Goal: Task Accomplishment & Management: Use online tool/utility

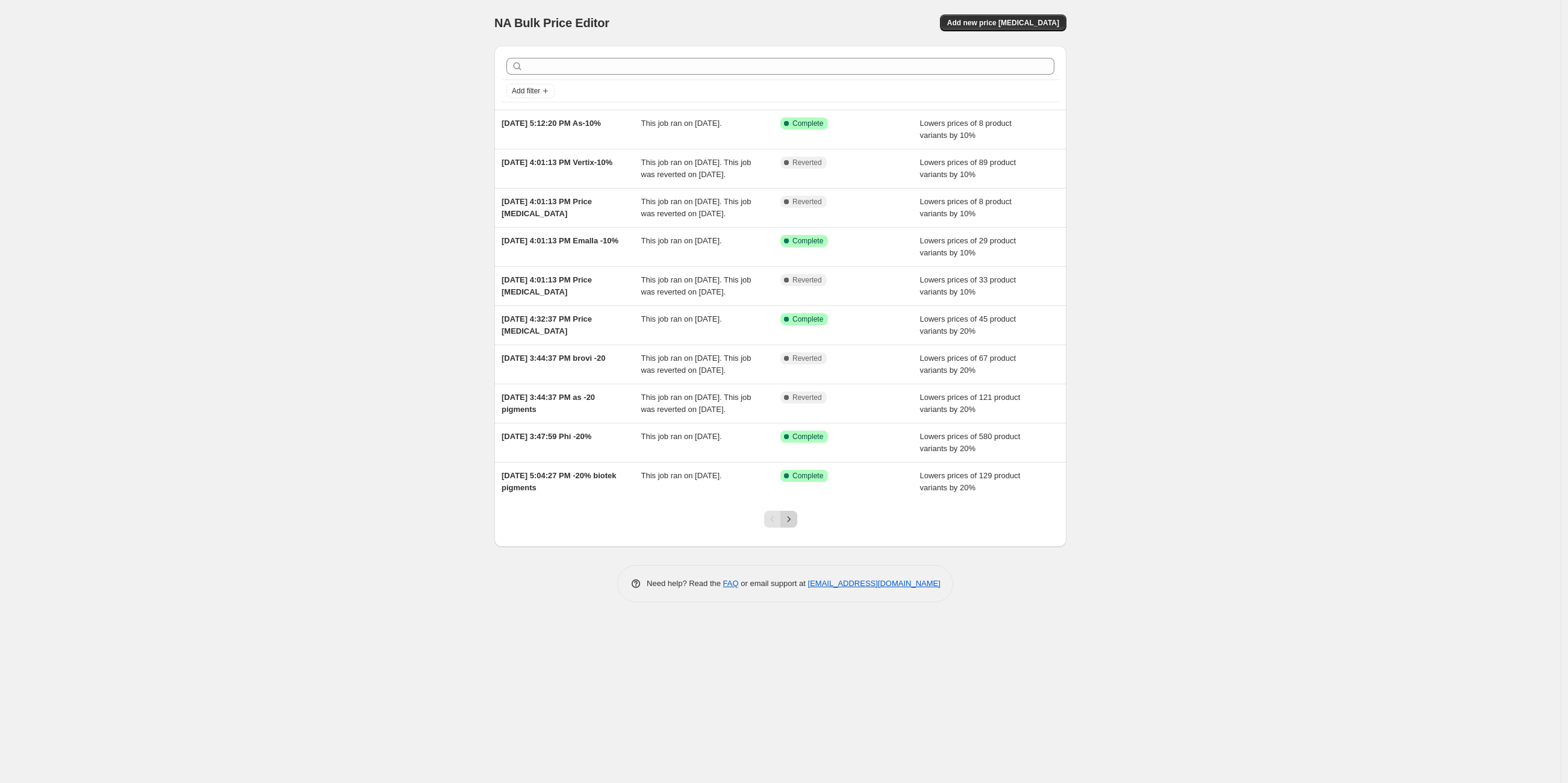
click at [791, 525] on icon "Next" at bounding box center [788, 519] width 12 height 12
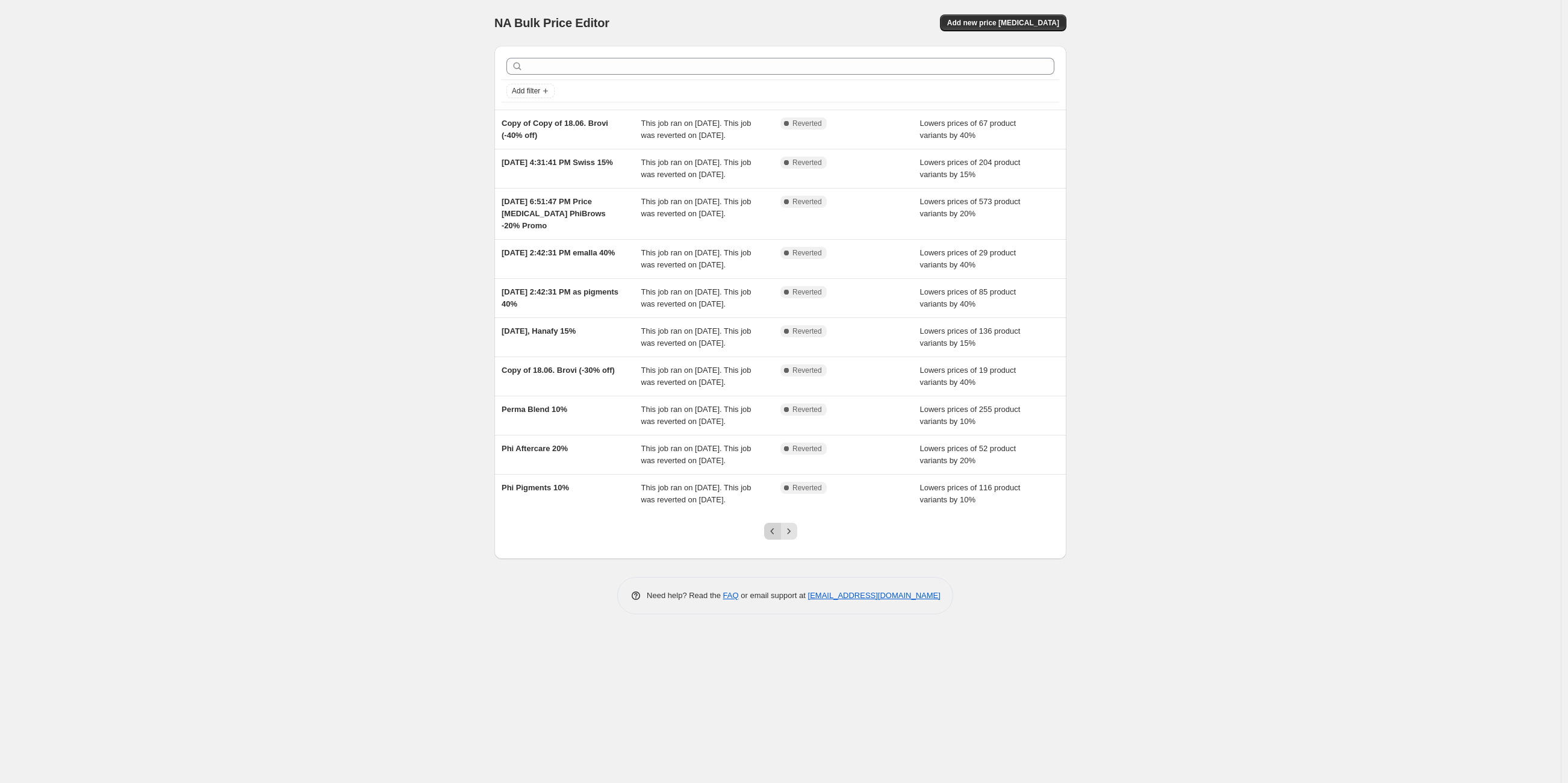
click at [772, 538] on icon "Previous" at bounding box center [772, 531] width 12 height 12
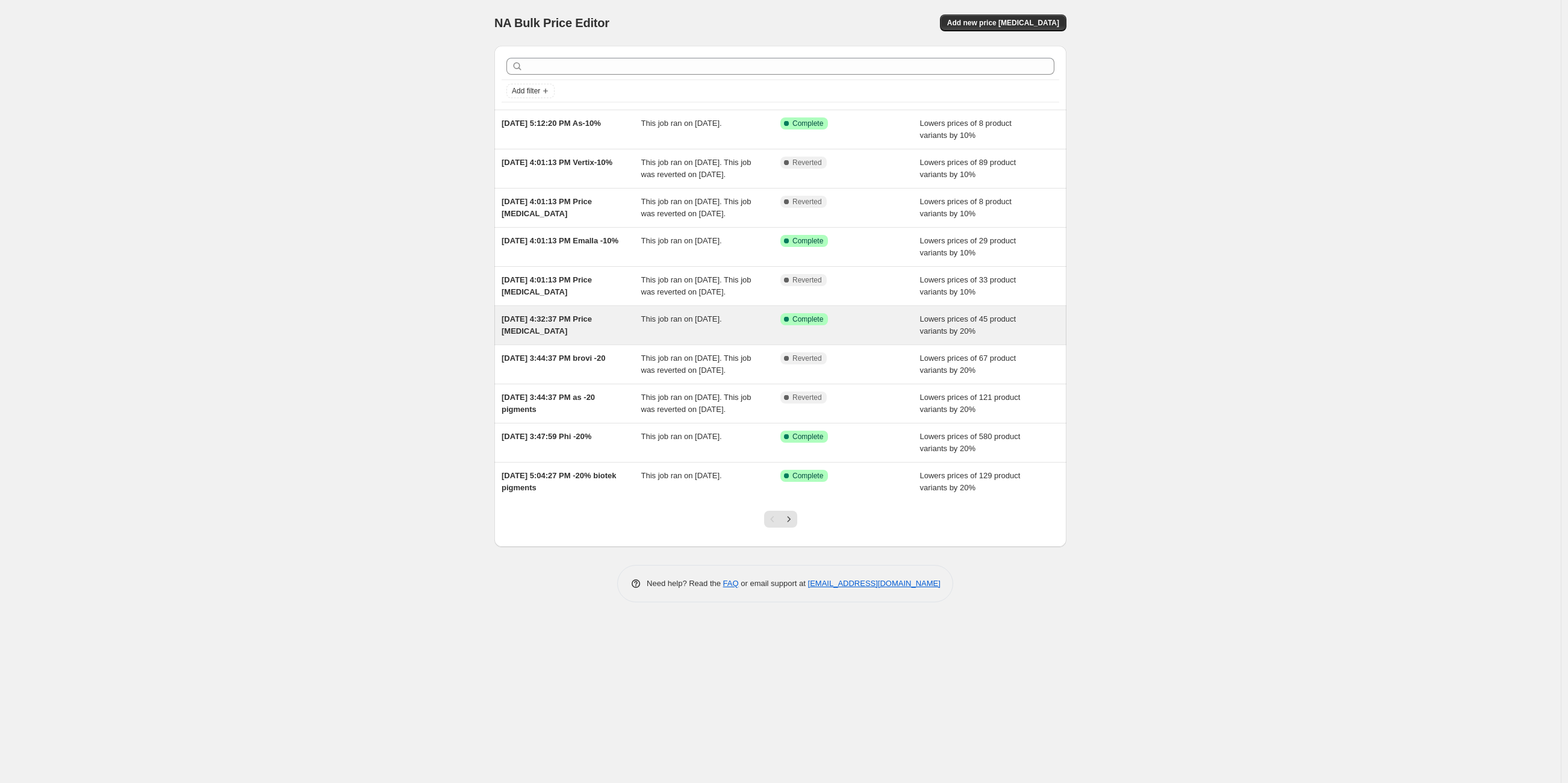
click at [596, 337] on div "[DATE] 4:32:37 PM Price [MEDICAL_DATA]" at bounding box center [571, 325] width 140 height 24
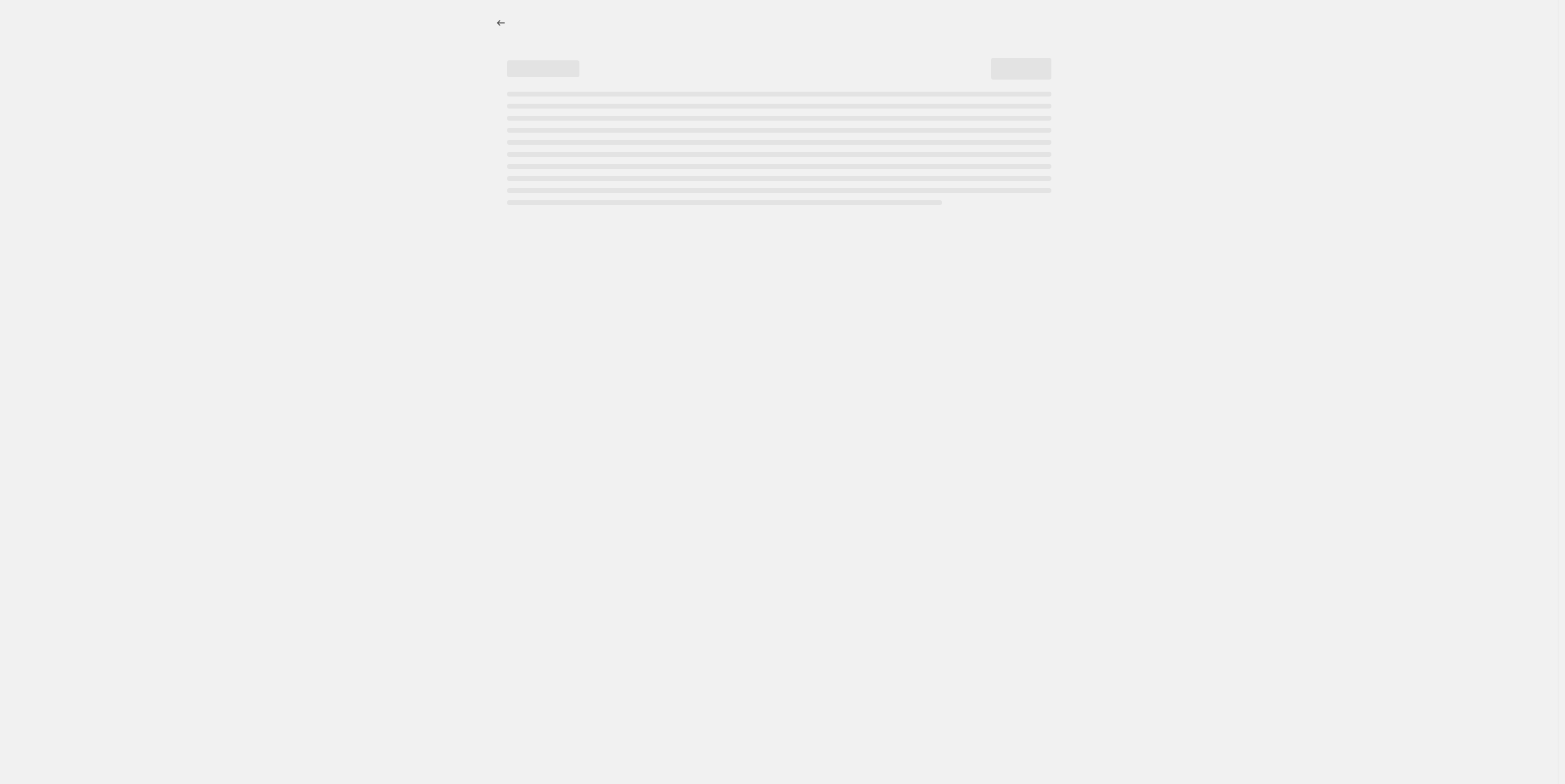
select select "percentage"
select select "vendor"
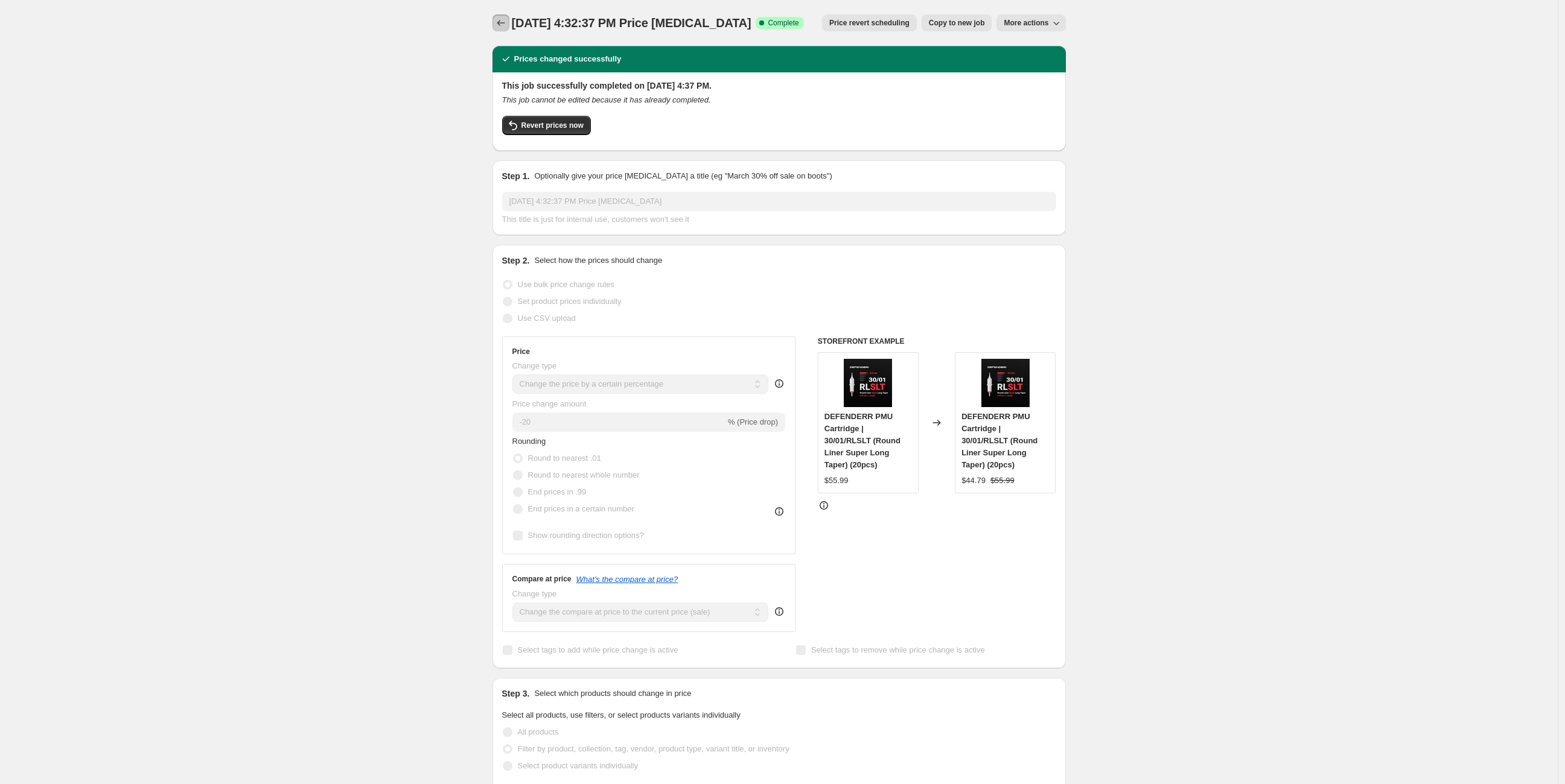
click at [501, 27] on icon "Price change jobs" at bounding box center [501, 23] width 12 height 12
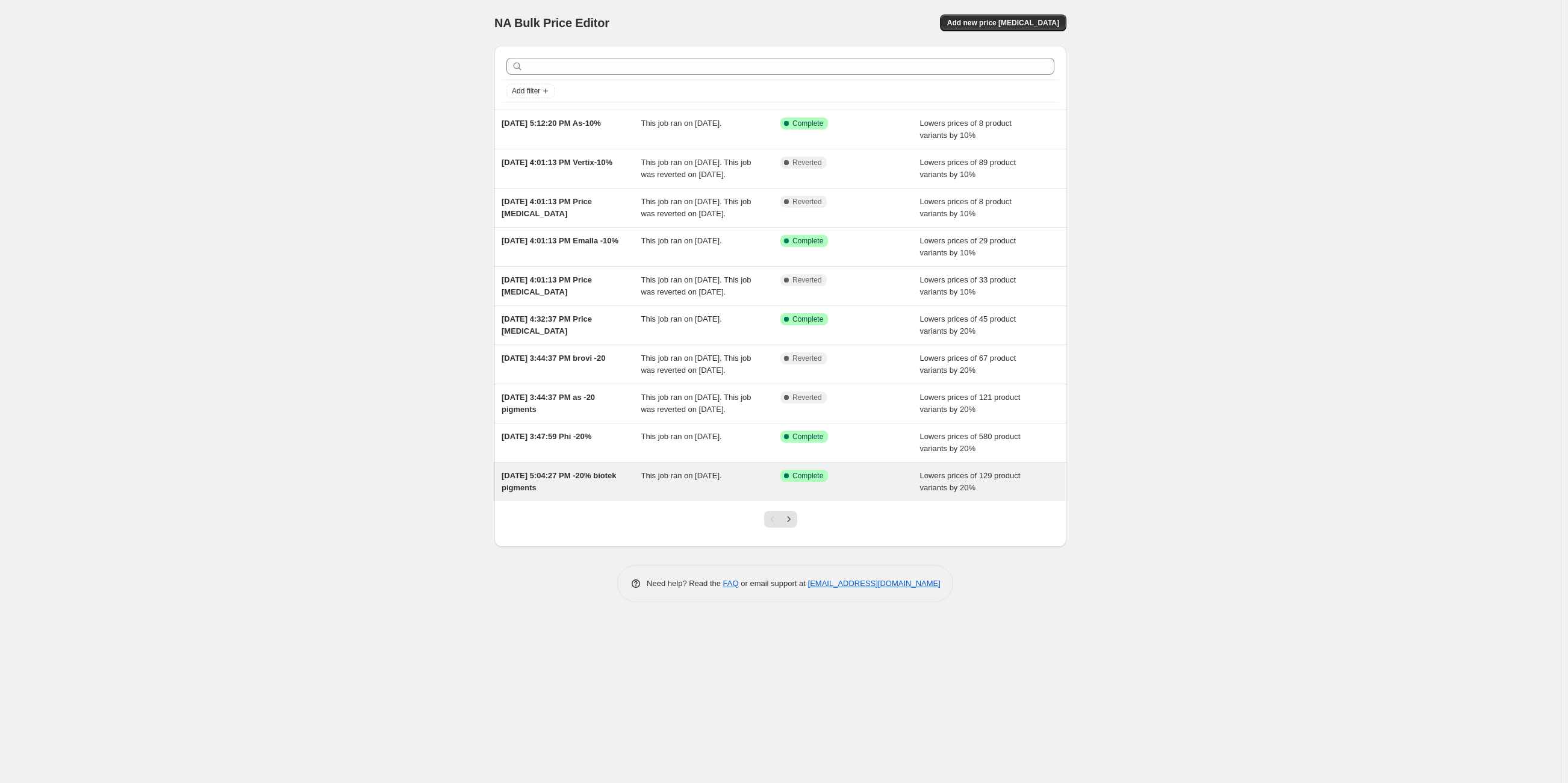
click at [593, 494] on div "[DATE] 5:04:27 PM -20% biotek pigments" at bounding box center [571, 481] width 140 height 24
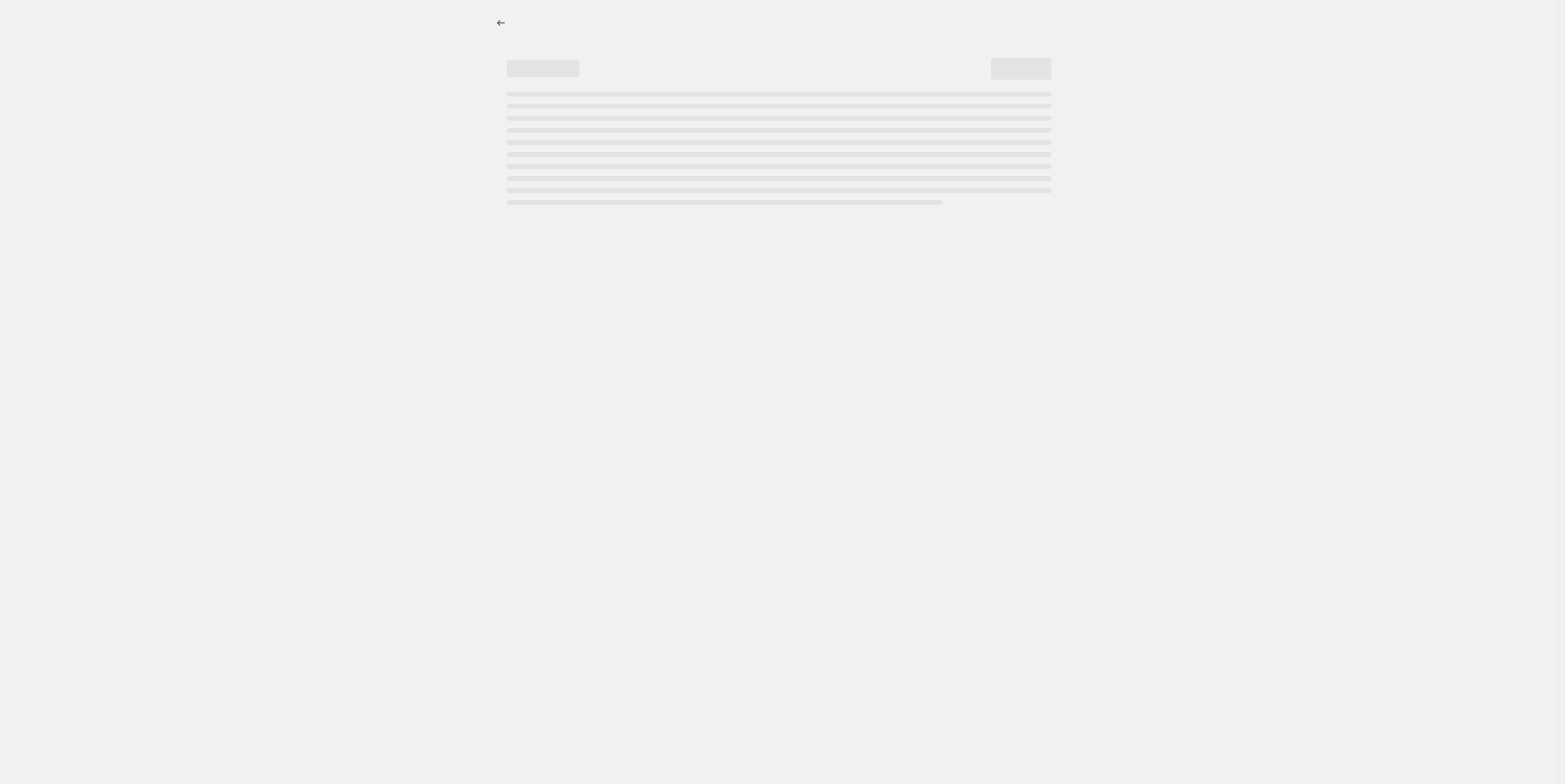
select select "percentage"
select select "vendor"
select select "product_type"
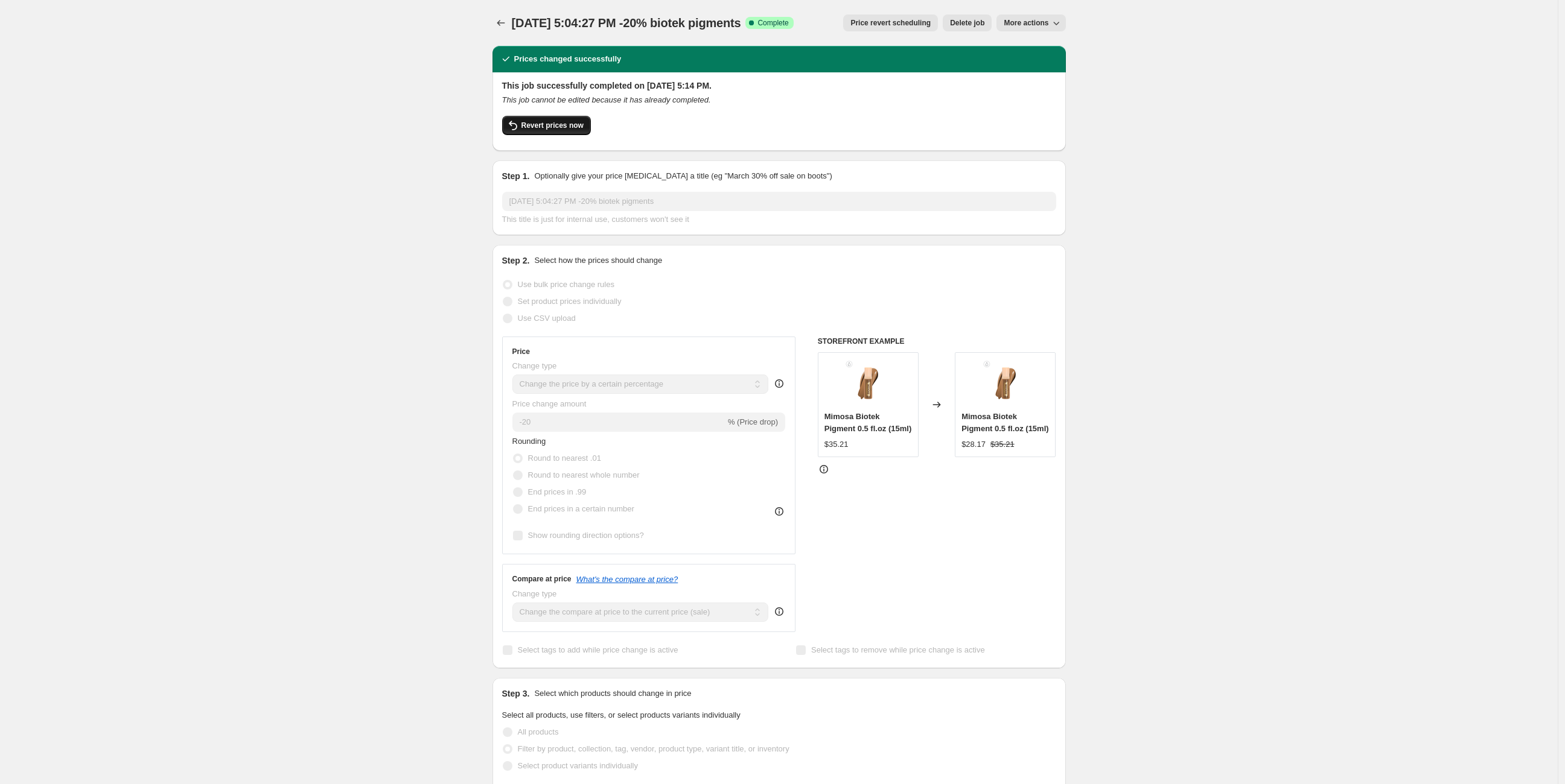
click at [568, 122] on span "Revert prices now" at bounding box center [552, 125] width 62 height 9
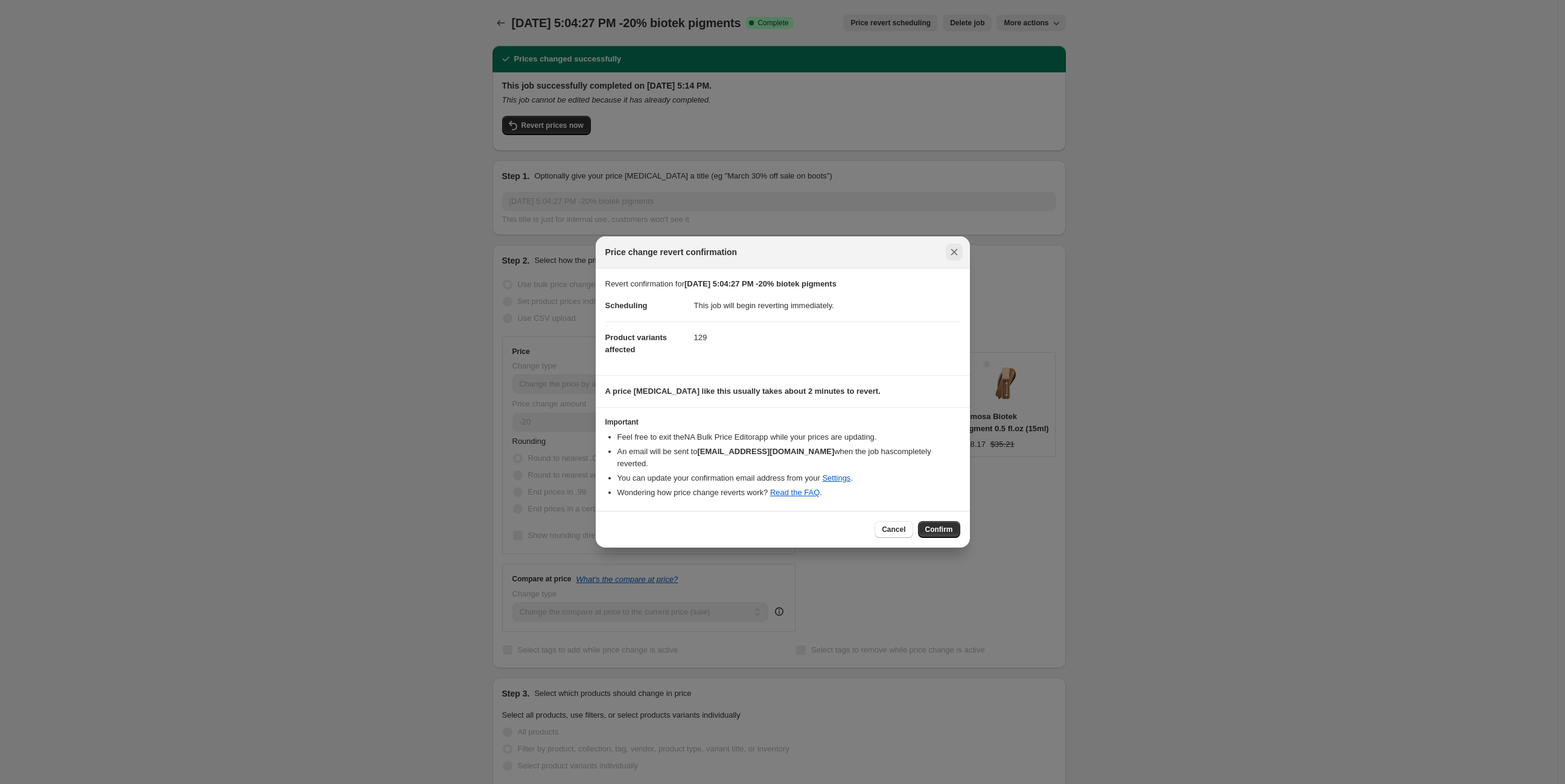
click at [954, 258] on icon "Close" at bounding box center [954, 252] width 12 height 12
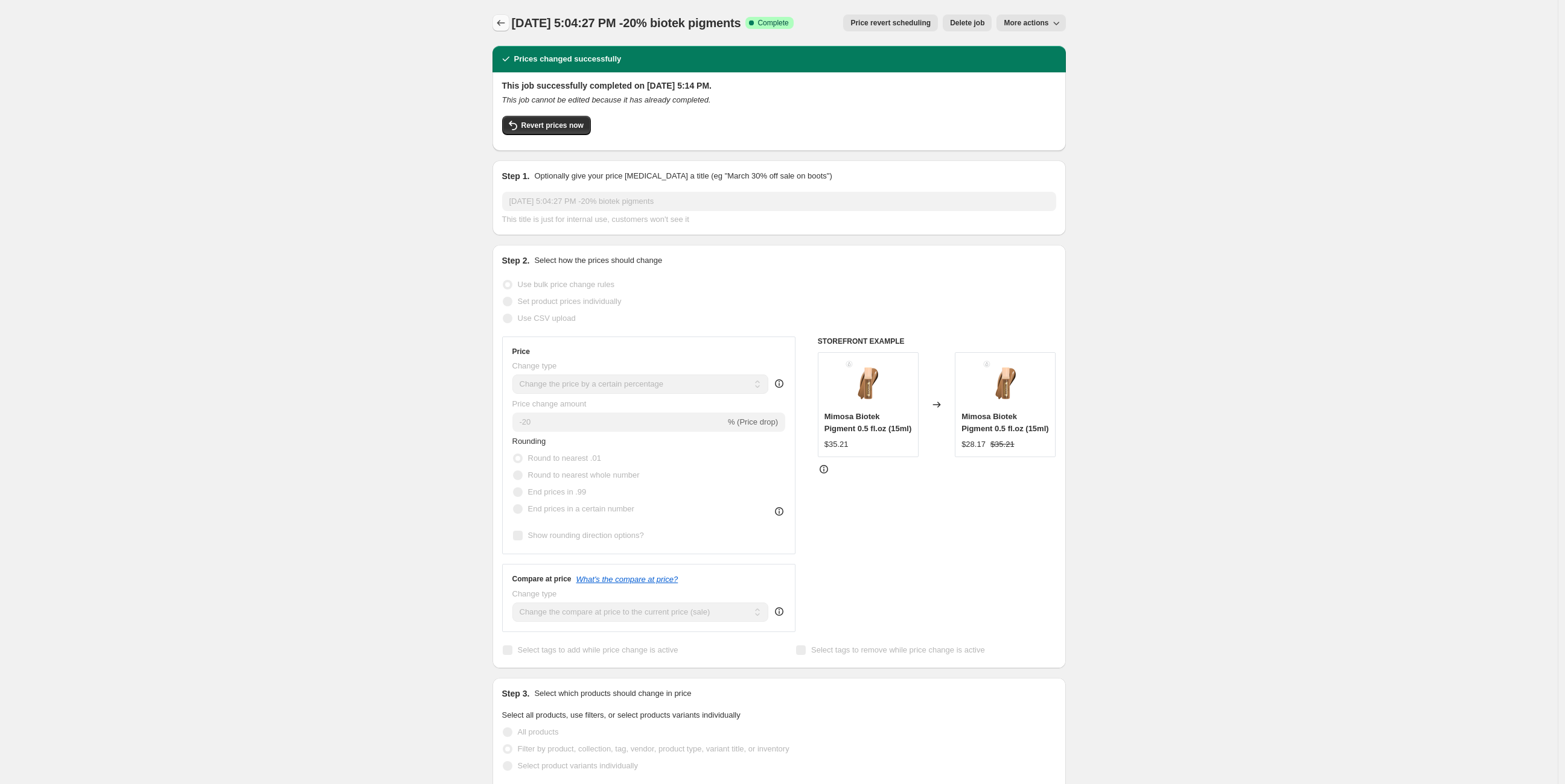
click at [503, 26] on icon "Price change jobs" at bounding box center [501, 23] width 12 height 12
